Goal: Find specific page/section: Find specific page/section

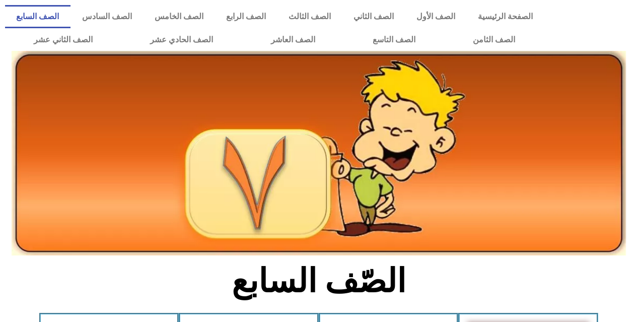
click at [88, 52] on img at bounding box center [319, 153] width 614 height 204
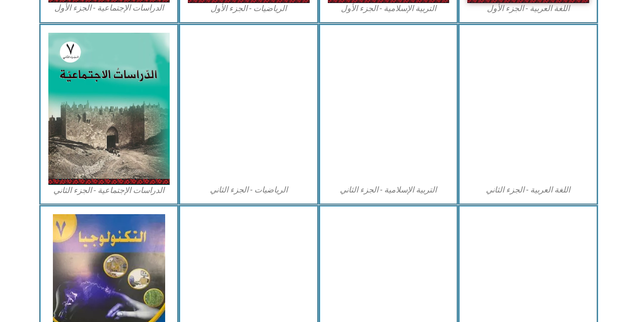
scroll to position [483, 0]
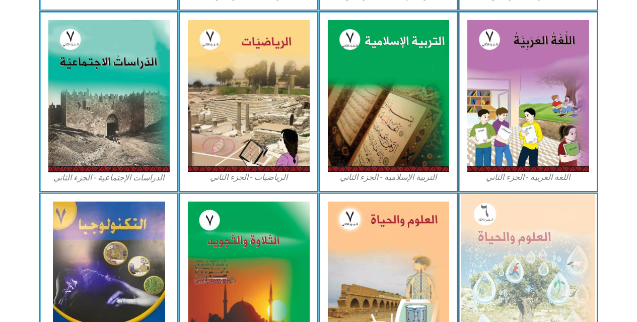
click at [499, 238] on img at bounding box center [528, 275] width 134 height 163
click at [500, 238] on img at bounding box center [528, 275] width 134 height 163
click at [534, 262] on img at bounding box center [528, 275] width 134 height 163
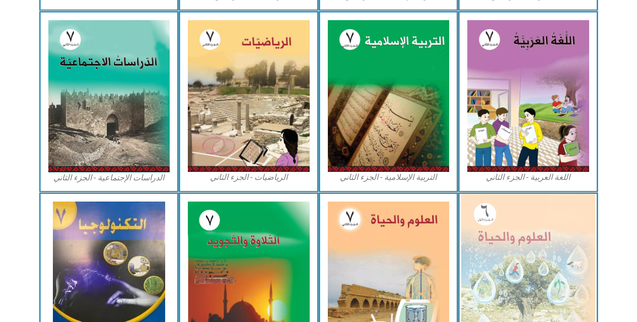
click at [534, 262] on img at bounding box center [528, 275] width 134 height 163
click at [533, 262] on img at bounding box center [528, 275] width 134 height 163
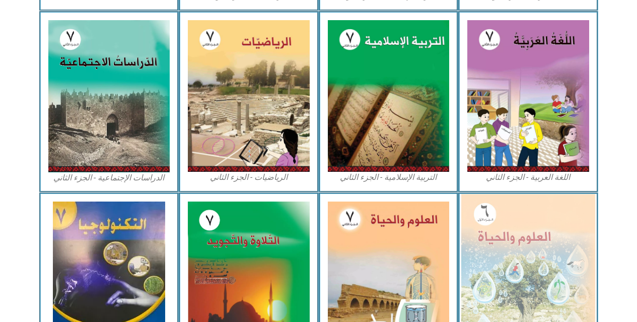
click at [477, 234] on img at bounding box center [528, 275] width 134 height 163
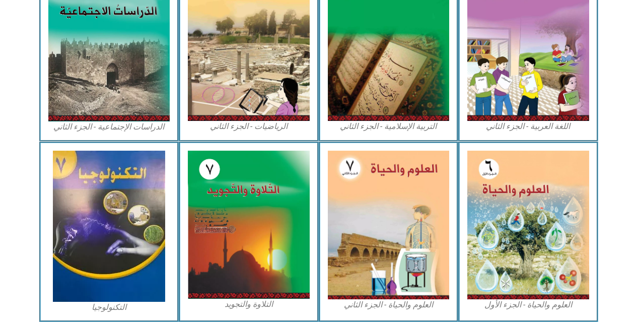
scroll to position [577, 0]
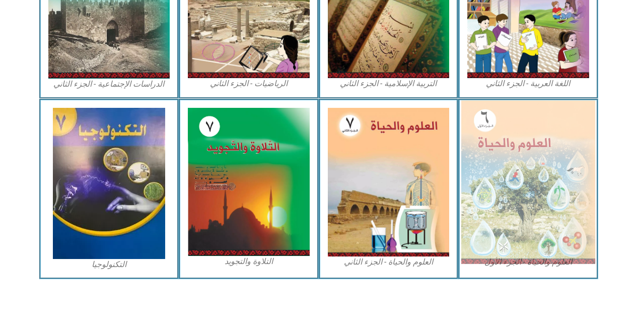
click at [519, 180] on img at bounding box center [528, 181] width 134 height 163
click at [519, 181] on img at bounding box center [528, 181] width 134 height 163
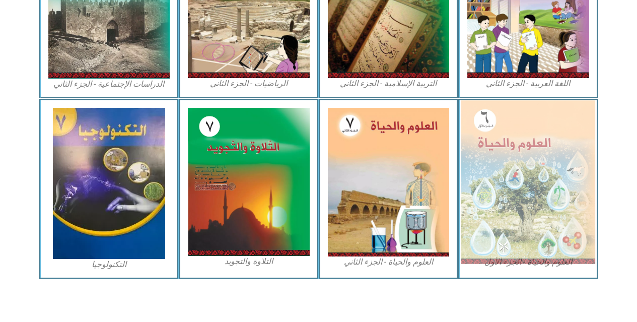
click at [519, 181] on img at bounding box center [528, 181] width 134 height 163
click at [503, 227] on img at bounding box center [528, 181] width 134 height 163
click at [498, 218] on img at bounding box center [528, 181] width 134 height 163
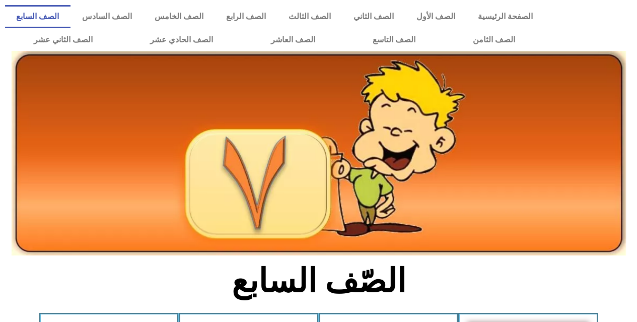
scroll to position [577, 0]
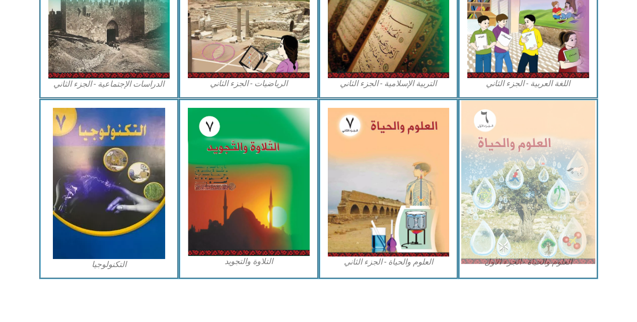
click at [508, 173] on img at bounding box center [528, 181] width 134 height 163
click at [504, 177] on img at bounding box center [528, 181] width 134 height 163
click at [503, 173] on img at bounding box center [528, 181] width 134 height 163
click at [497, 158] on img at bounding box center [528, 181] width 134 height 163
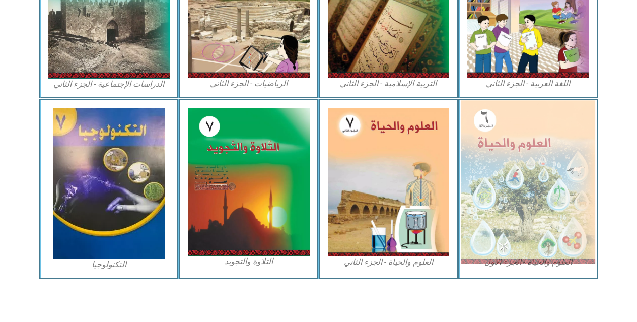
click at [497, 158] on img at bounding box center [528, 181] width 134 height 163
click at [554, 197] on img at bounding box center [528, 181] width 134 height 163
click at [553, 199] on img at bounding box center [528, 181] width 134 height 163
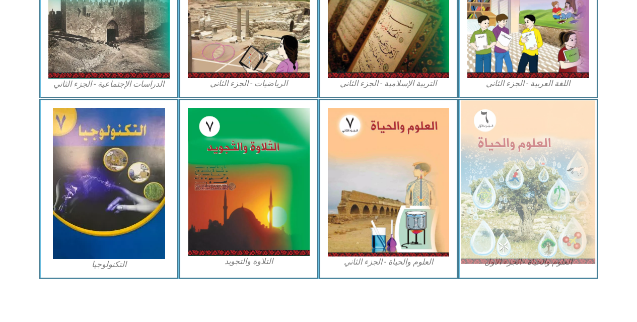
click at [553, 199] on img at bounding box center [528, 181] width 134 height 163
click at [555, 205] on img at bounding box center [528, 181] width 134 height 163
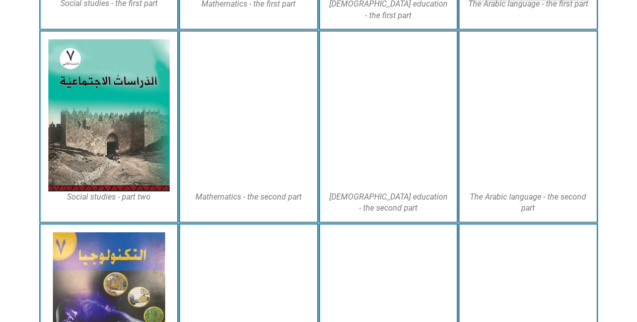
drag, startPoint x: 639, startPoint y: 48, endPoint x: 644, endPoint y: 212, distance: 164.7
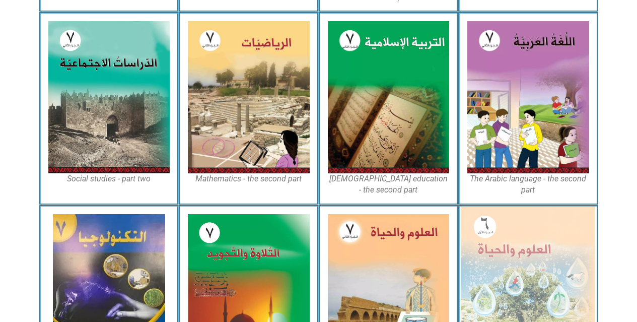
click at [556, 217] on img at bounding box center [528, 287] width 134 height 163
click at [534, 262] on img at bounding box center [528, 287] width 134 height 163
click at [534, 263] on img at bounding box center [528, 287] width 134 height 163
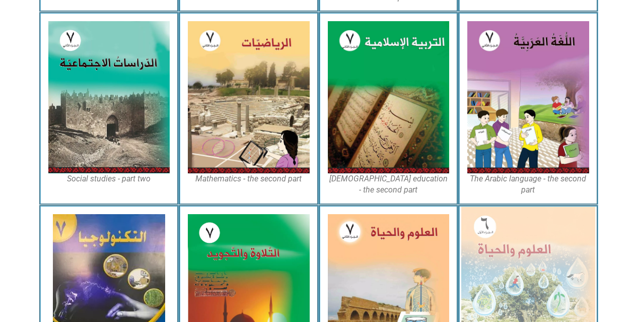
drag, startPoint x: 534, startPoint y: 263, endPoint x: 534, endPoint y: 257, distance: 5.6
drag, startPoint x: 534, startPoint y: 257, endPoint x: 537, endPoint y: 252, distance: 6.3
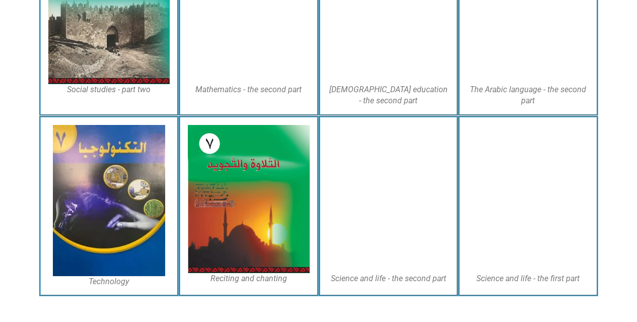
scroll to position [589, 0]
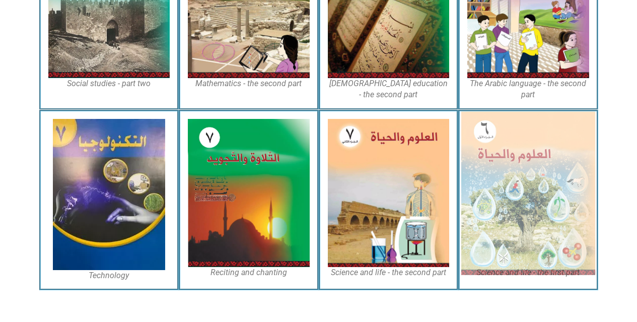
click at [533, 196] on img at bounding box center [528, 192] width 134 height 163
drag, startPoint x: 533, startPoint y: 196, endPoint x: 562, endPoint y: 184, distance: 31.3
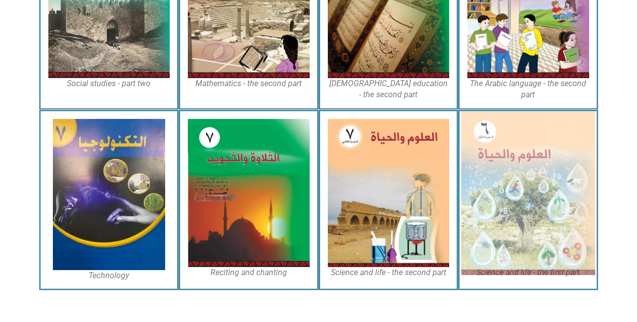
click at [562, 184] on img at bounding box center [528, 192] width 134 height 163
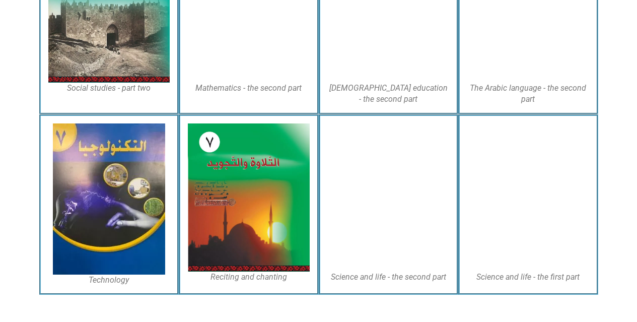
drag, startPoint x: 639, startPoint y: 64, endPoint x: 644, endPoint y: 259, distance: 195.4
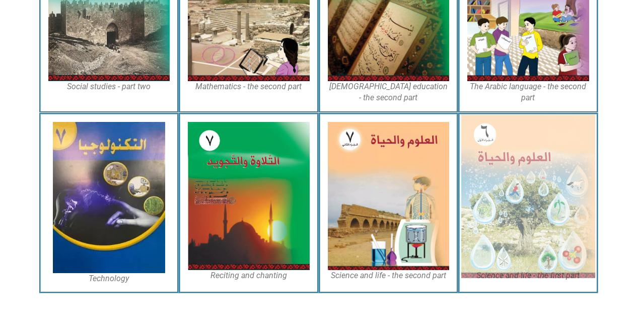
click at [540, 214] on img at bounding box center [528, 195] width 134 height 163
click at [536, 190] on img at bounding box center [528, 195] width 134 height 163
